Goal: Register for event/course

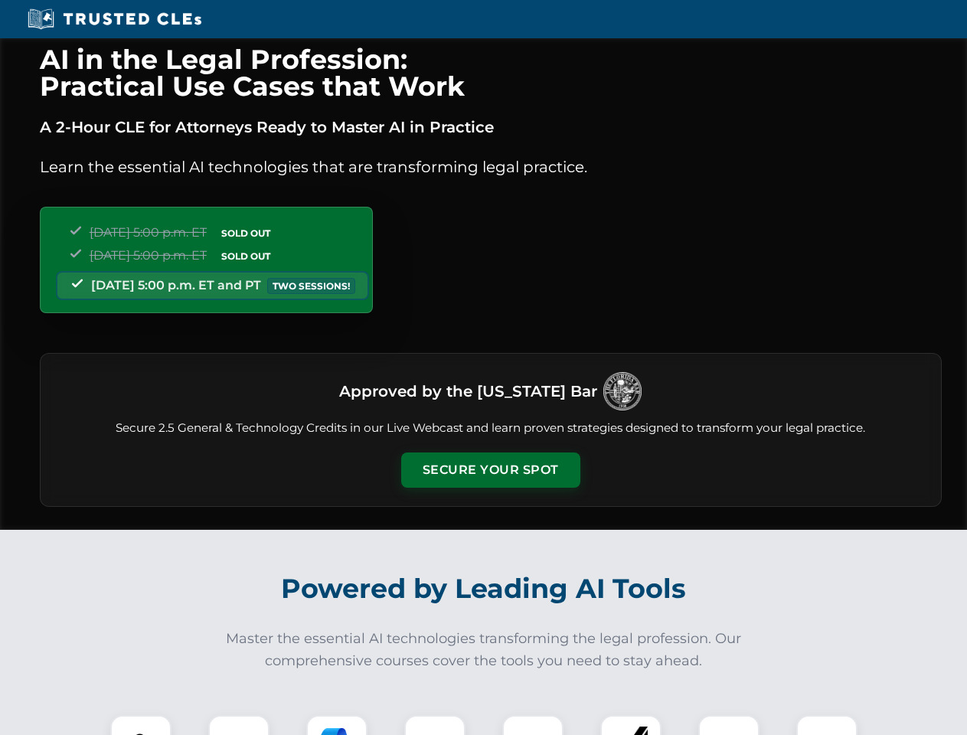
click at [490, 470] on button "Secure Your Spot" at bounding box center [490, 469] width 179 height 35
click at [141, 725] on img at bounding box center [141, 745] width 44 height 44
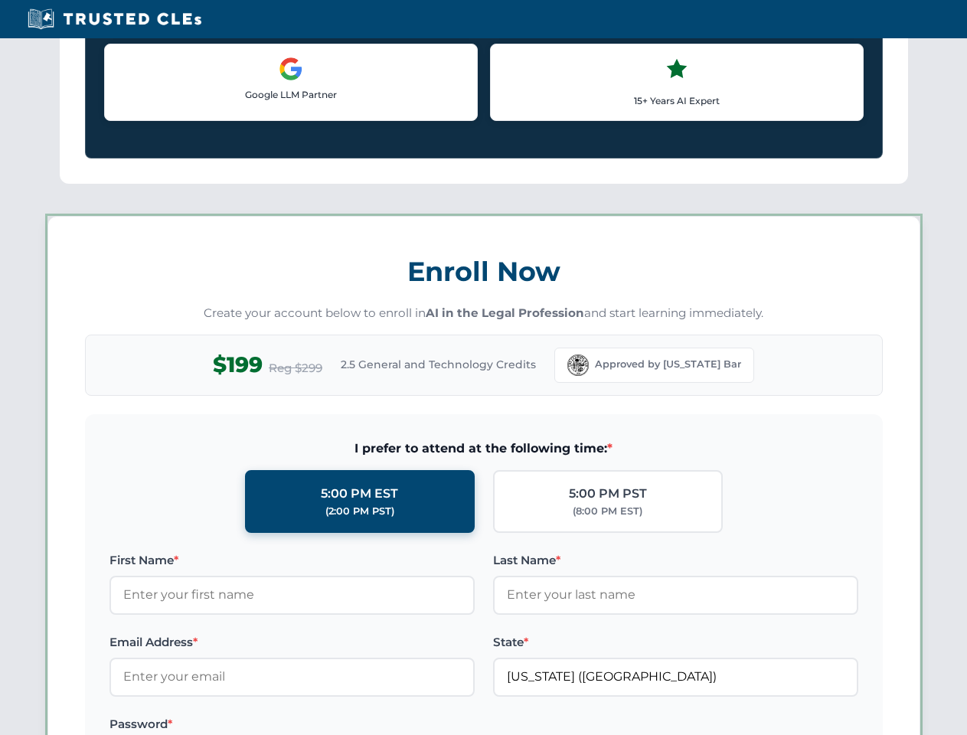
click at [337, 725] on label "Password *" at bounding box center [291, 724] width 365 height 18
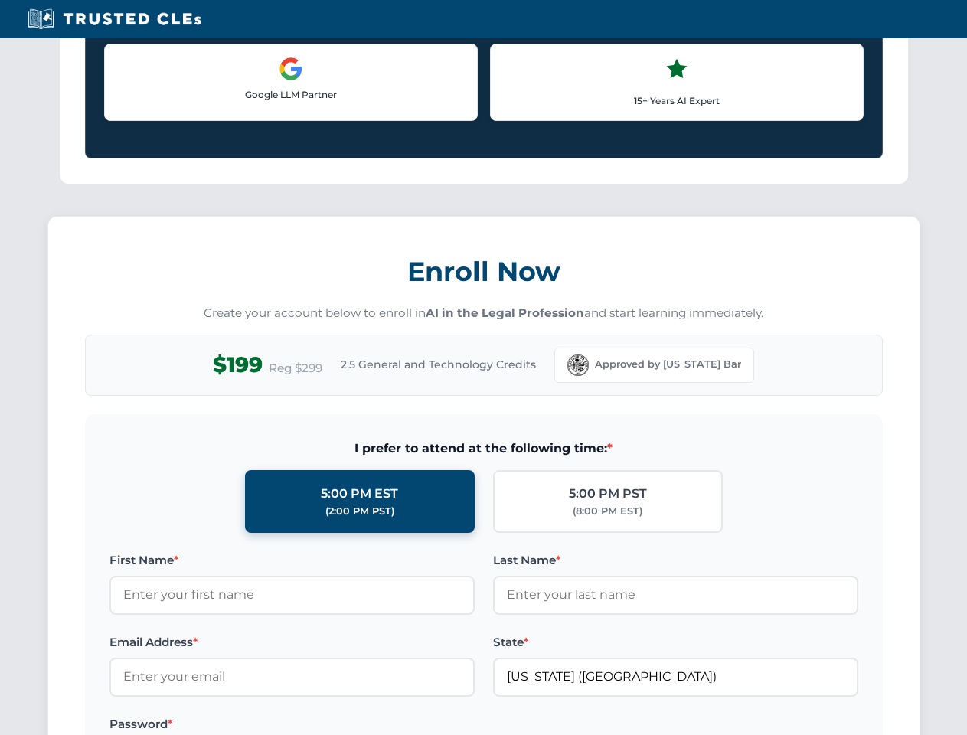
scroll to position [1503, 0]
